Goal: Navigation & Orientation: Find specific page/section

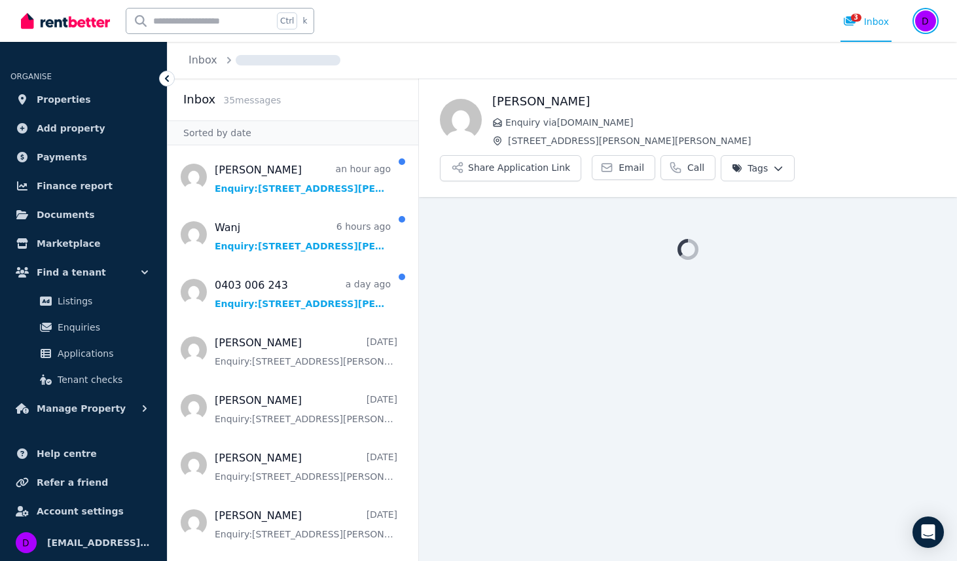
click at [924, 23] on img "button" at bounding box center [925, 20] width 21 height 21
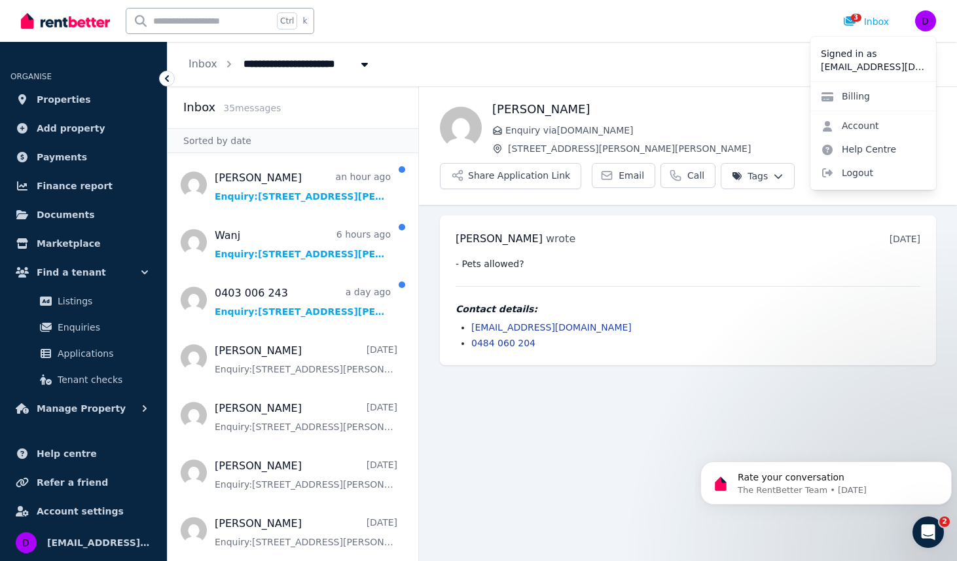
click at [847, 68] on p "[EMAIL_ADDRESS][DOMAIN_NAME]" at bounding box center [872, 66] width 105 height 13
click at [856, 128] on link "Account" at bounding box center [849, 126] width 79 height 24
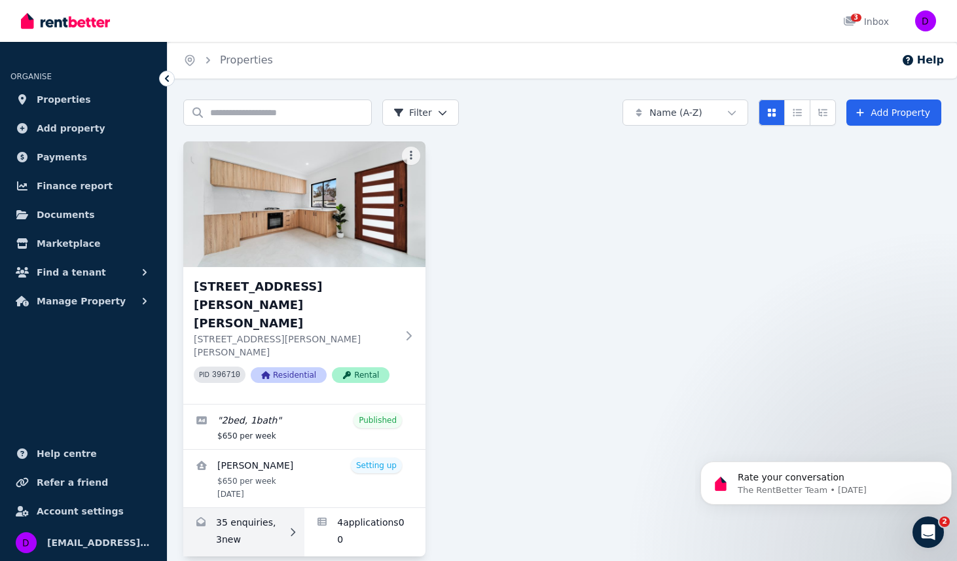
click at [238, 508] on link "Enquiries for 20A Morton Ave, Wellard" at bounding box center [243, 532] width 121 height 48
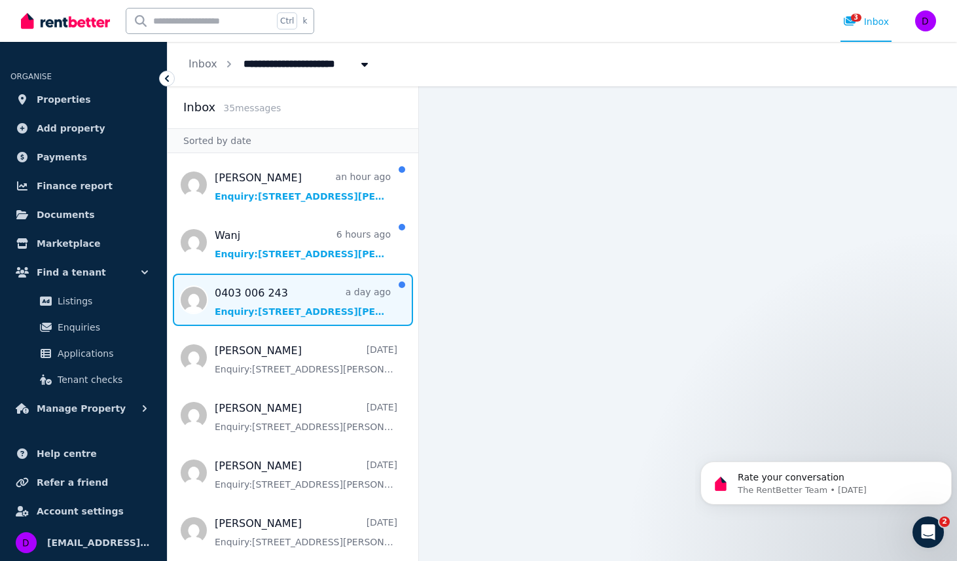
click at [287, 308] on span "Message list" at bounding box center [292, 299] width 251 height 52
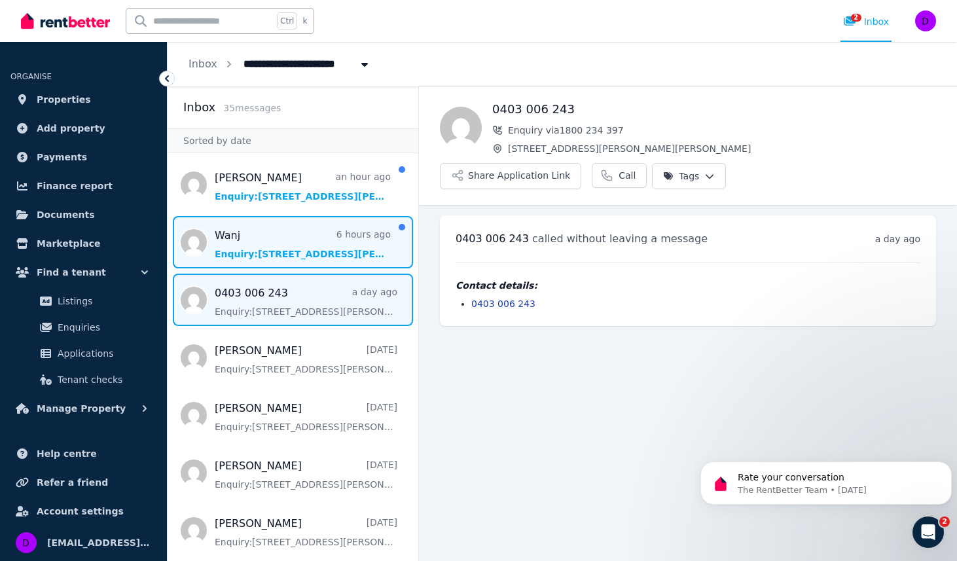
click at [271, 233] on span "Message list" at bounding box center [292, 242] width 251 height 52
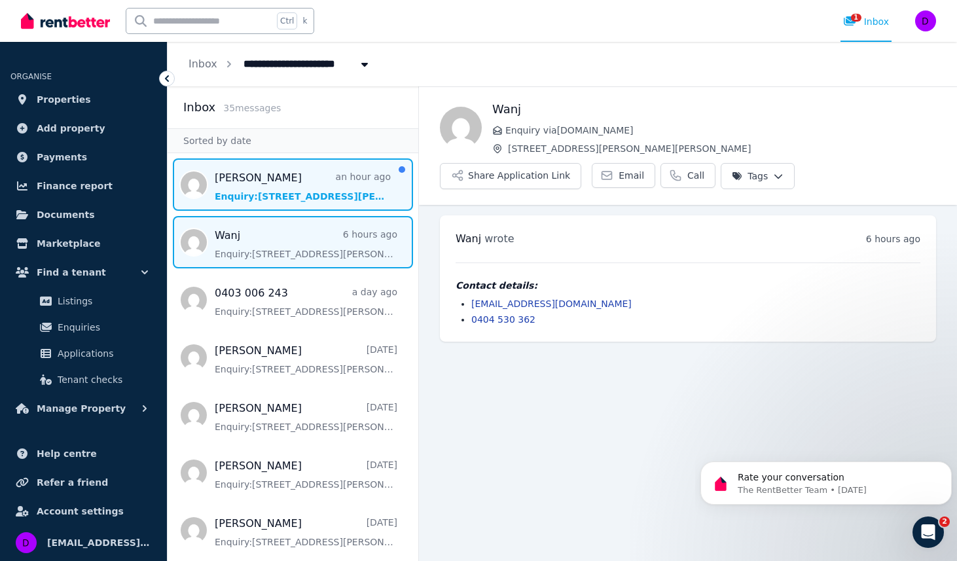
click at [282, 201] on span "Message list" at bounding box center [292, 184] width 251 height 52
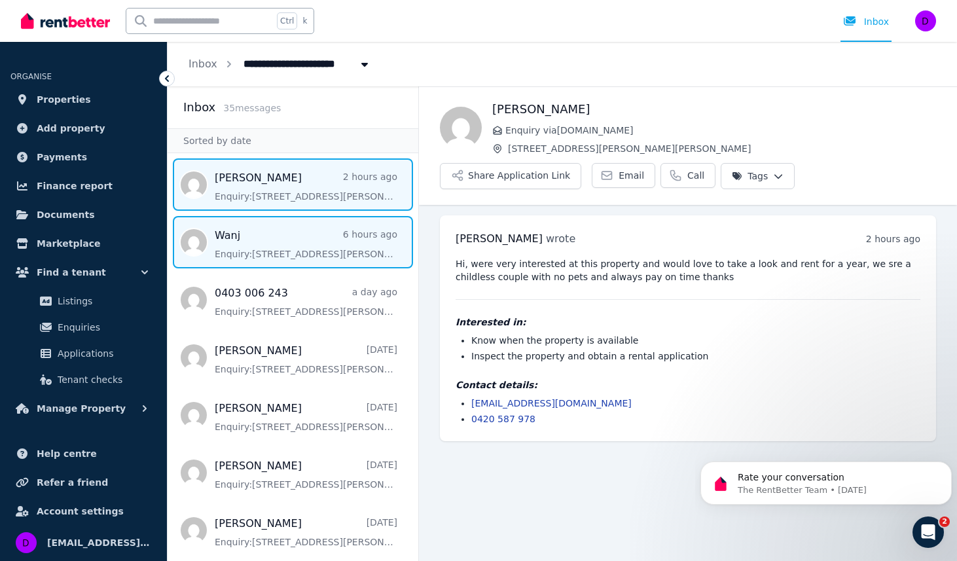
click at [283, 254] on span "Message list" at bounding box center [292, 242] width 251 height 52
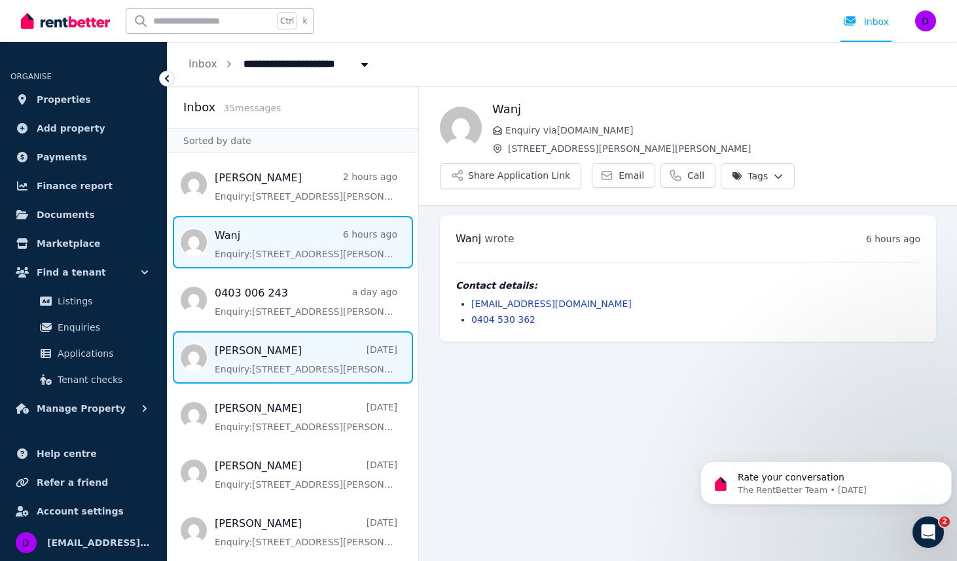
click at [272, 359] on span "Message list" at bounding box center [292, 357] width 251 height 52
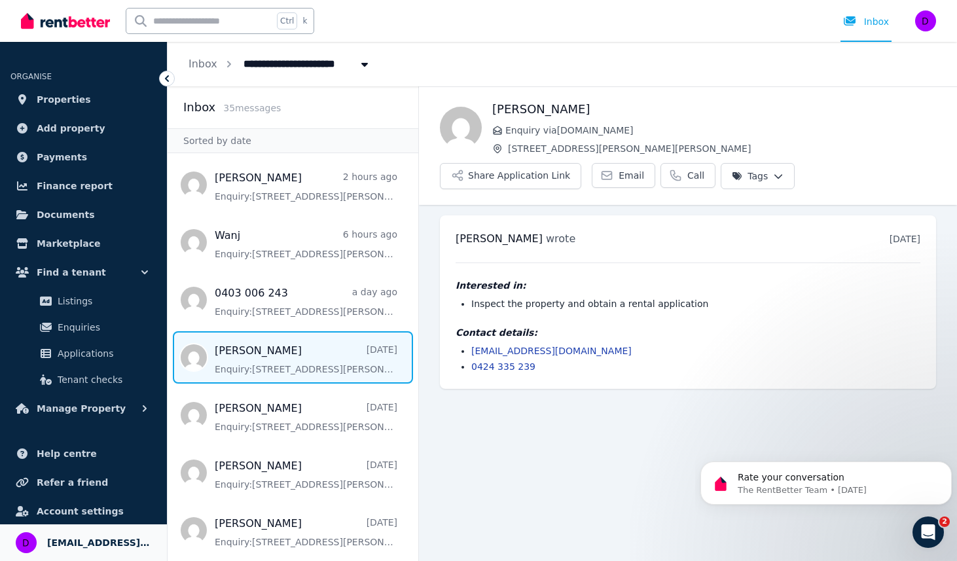
click at [59, 546] on span "[EMAIL_ADDRESS][DOMAIN_NAME]" at bounding box center [99, 543] width 104 height 16
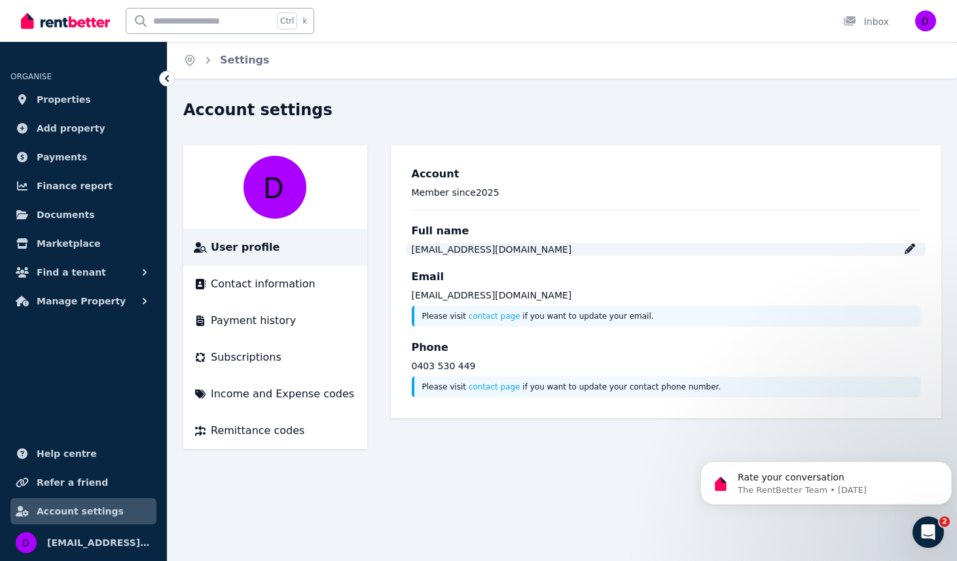
click at [465, 245] on div "[EMAIL_ADDRESS][DOMAIN_NAME]" at bounding box center [492, 249] width 160 height 13
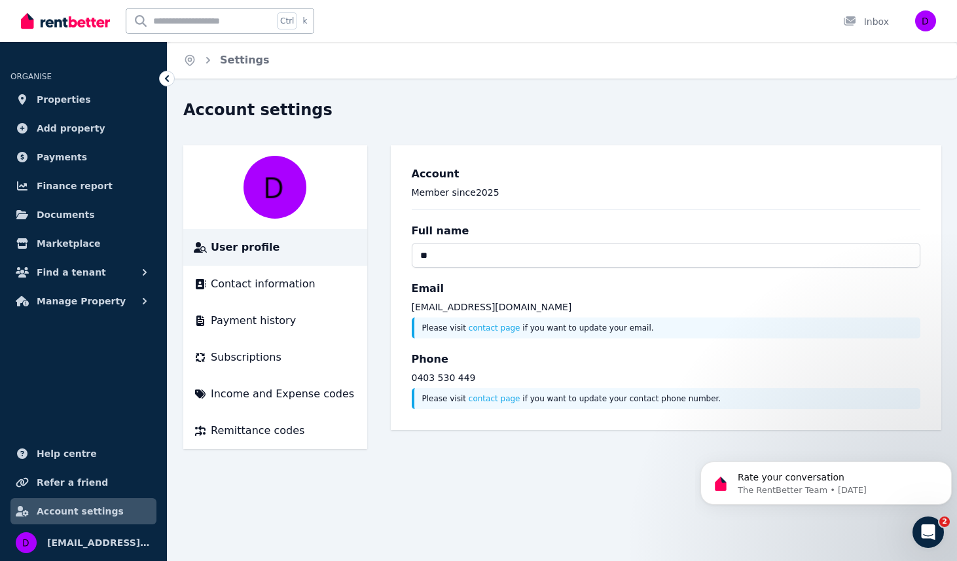
type input "*"
type input "*******"
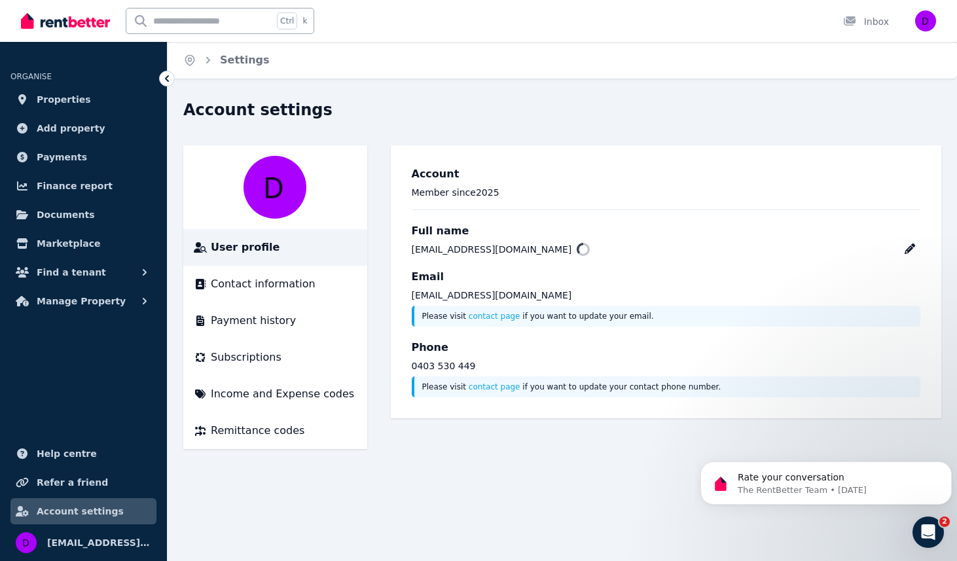
click at [537, 189] on p "Member since [DATE]" at bounding box center [666, 192] width 509 height 13
click at [52, 91] on link "Properties" at bounding box center [83, 99] width 146 height 26
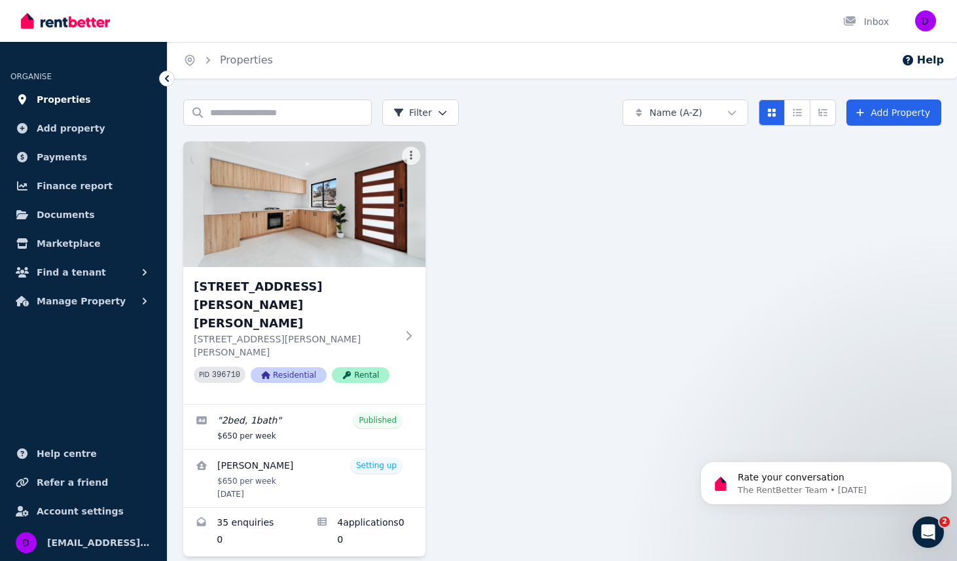
click at [65, 103] on span "Properties" at bounding box center [64, 100] width 54 height 16
click at [52, 98] on span "Properties" at bounding box center [64, 100] width 54 height 16
click at [68, 97] on span "Properties" at bounding box center [64, 100] width 54 height 16
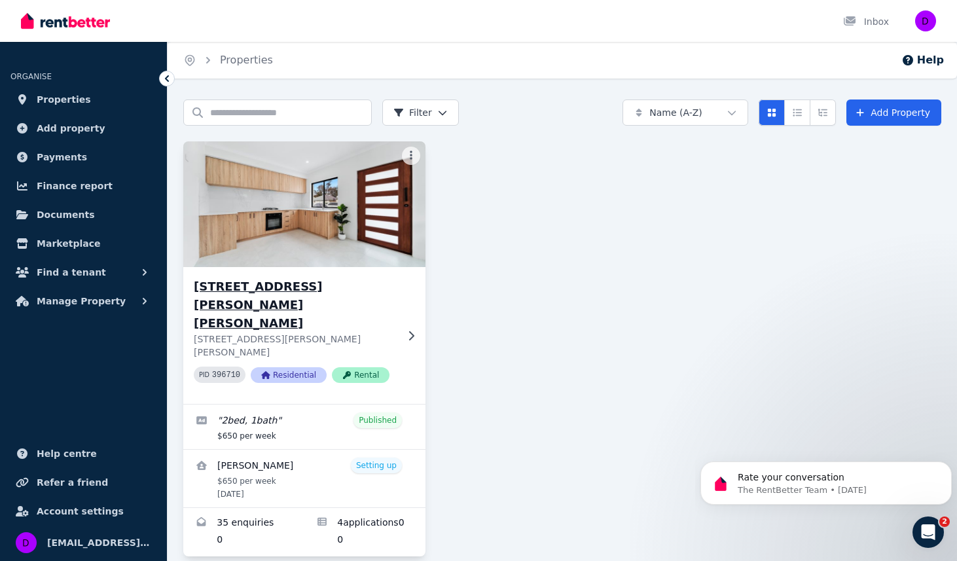
click at [281, 290] on h3 "[STREET_ADDRESS][PERSON_NAME][PERSON_NAME]" at bounding box center [295, 304] width 203 height 55
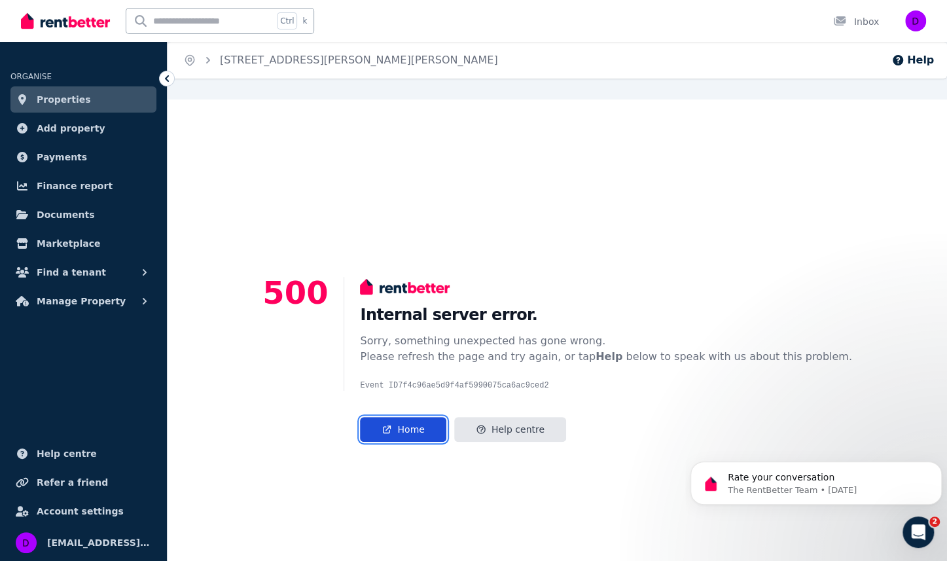
click at [421, 431] on link "Home" at bounding box center [403, 429] width 86 height 25
